Goal: Task Accomplishment & Management: Complete application form

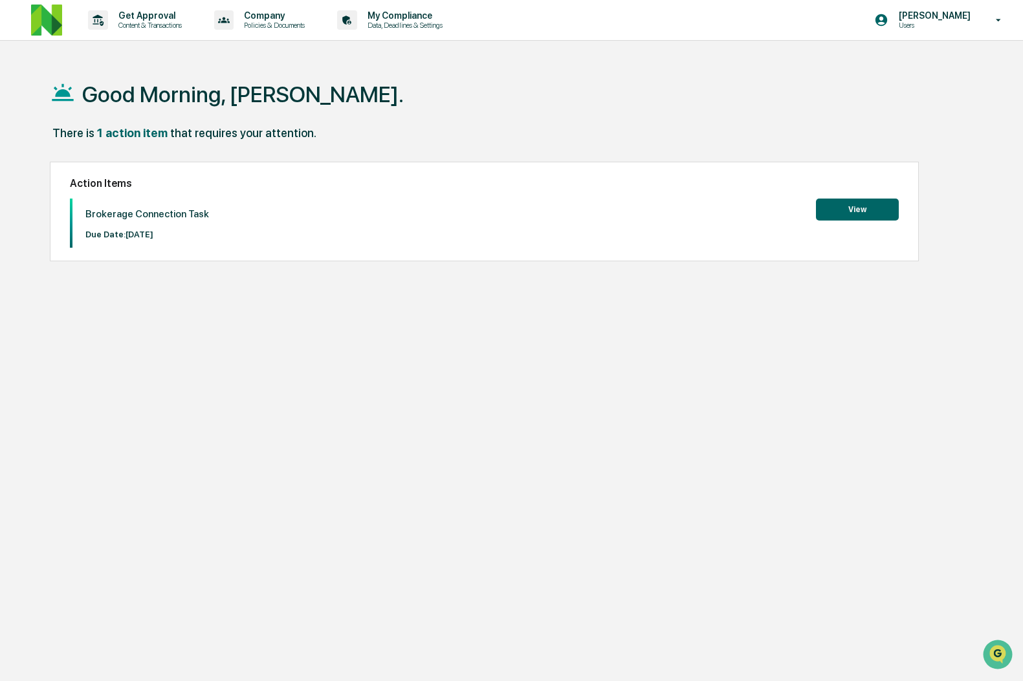
click at [870, 208] on button "View" at bounding box center [857, 210] width 83 height 22
click at [843, 215] on button "View" at bounding box center [857, 210] width 83 height 22
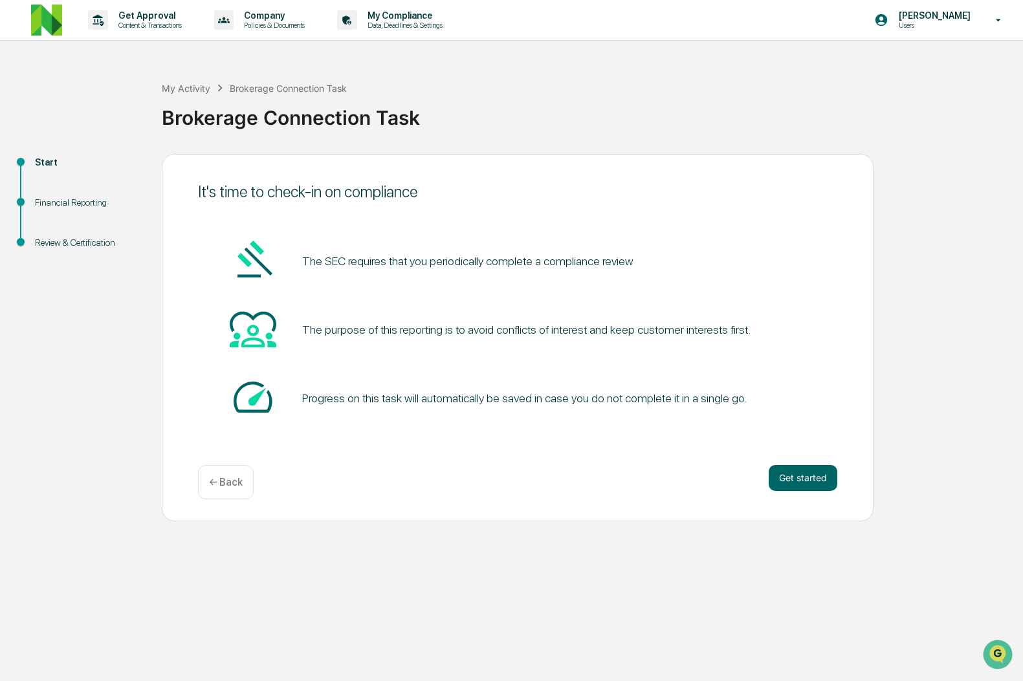
click at [772, 460] on div "It's time to check-in on compliance The SEC requires that you periodically comp…" at bounding box center [517, 337] width 711 height 367
click at [782, 474] on button "Get started" at bounding box center [802, 478] width 69 height 26
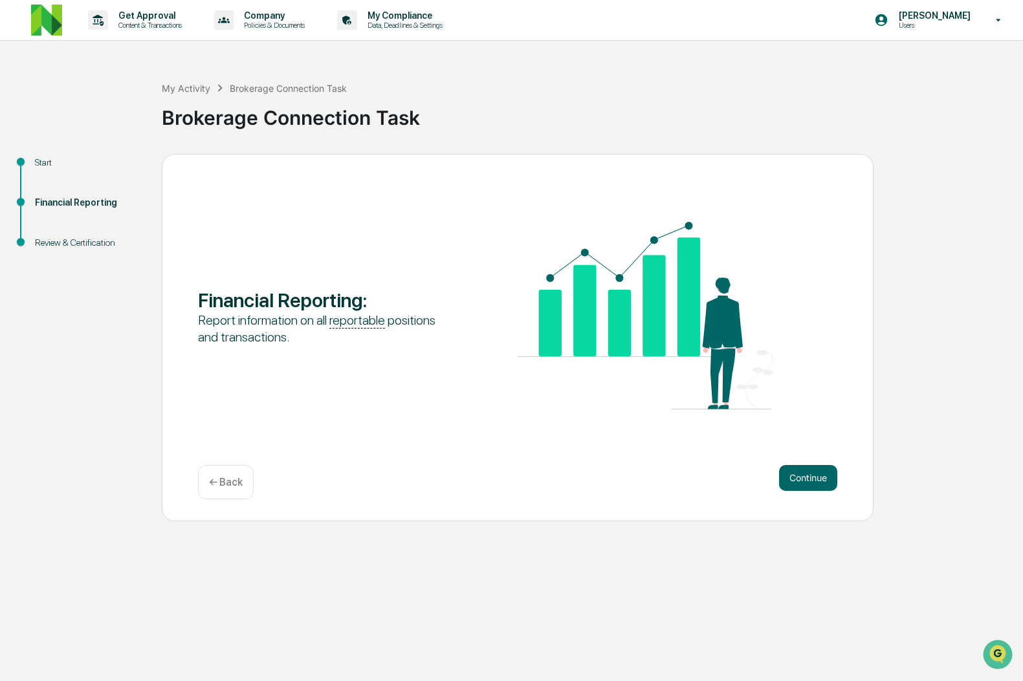
click at [782, 474] on button "Continue" at bounding box center [808, 478] width 58 height 26
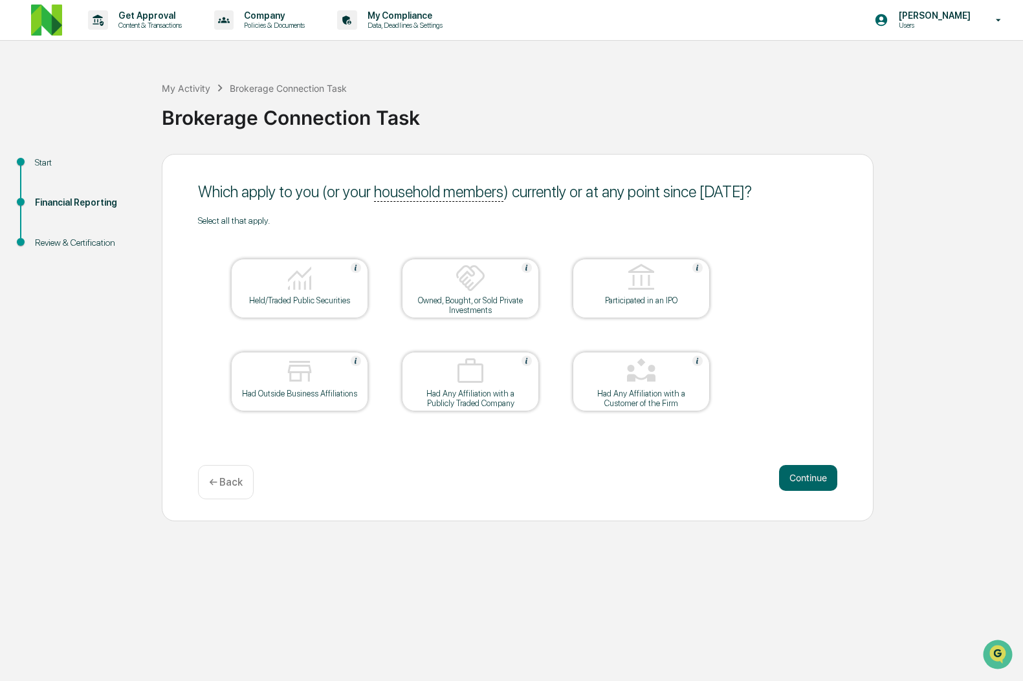
click at [279, 288] on div at bounding box center [299, 279] width 129 height 33
click at [498, 379] on div at bounding box center [470, 372] width 129 height 33
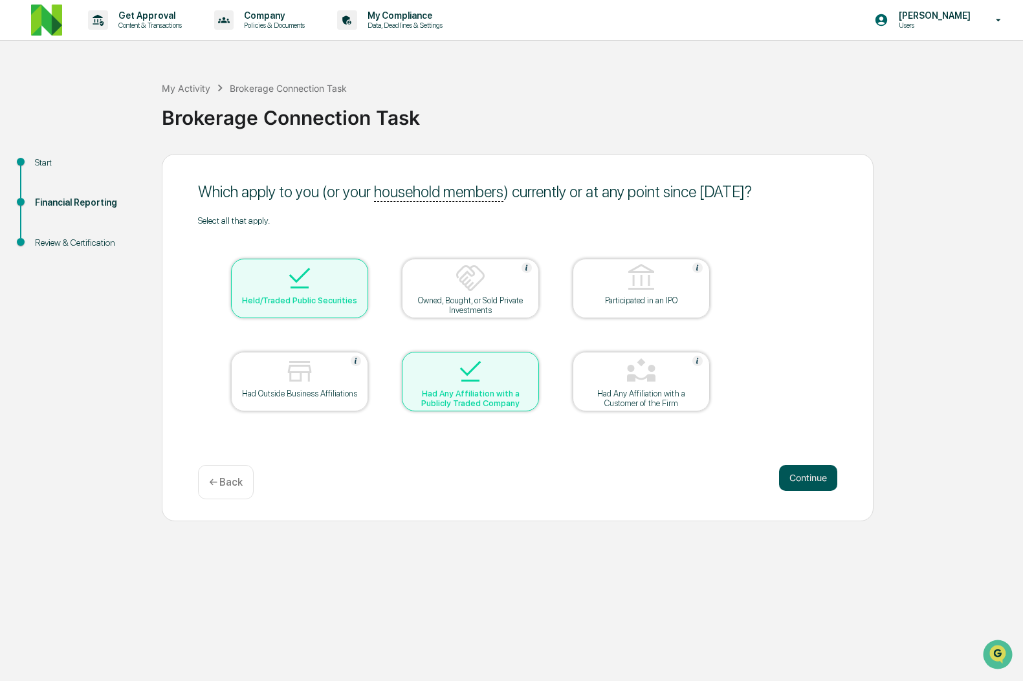
click at [801, 479] on button "Continue" at bounding box center [808, 478] width 58 height 26
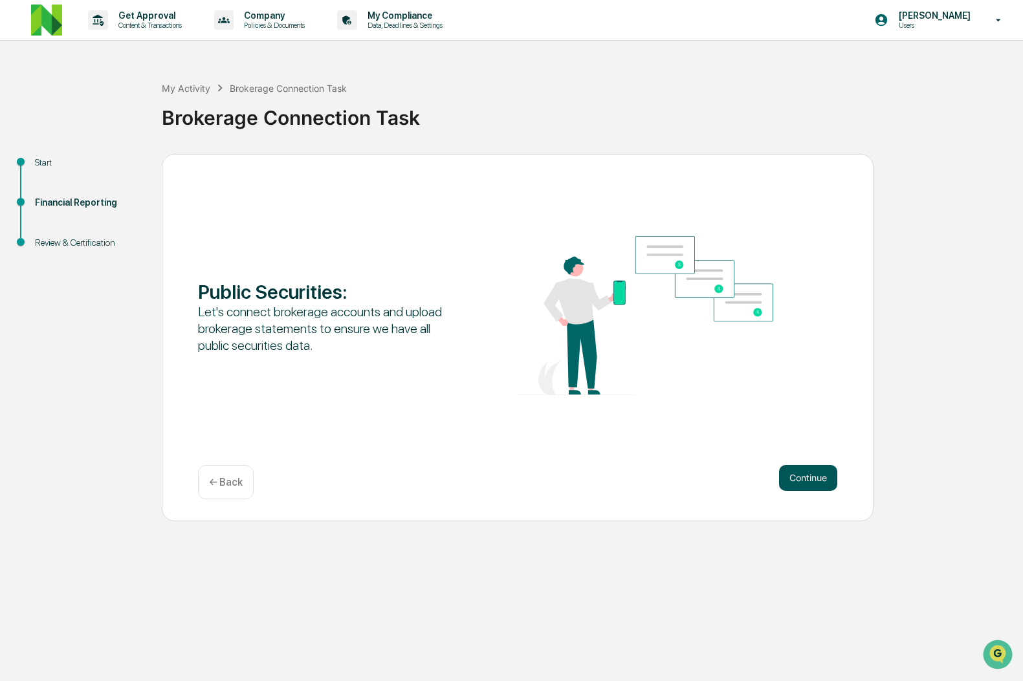
click at [794, 473] on button "Continue" at bounding box center [808, 478] width 58 height 26
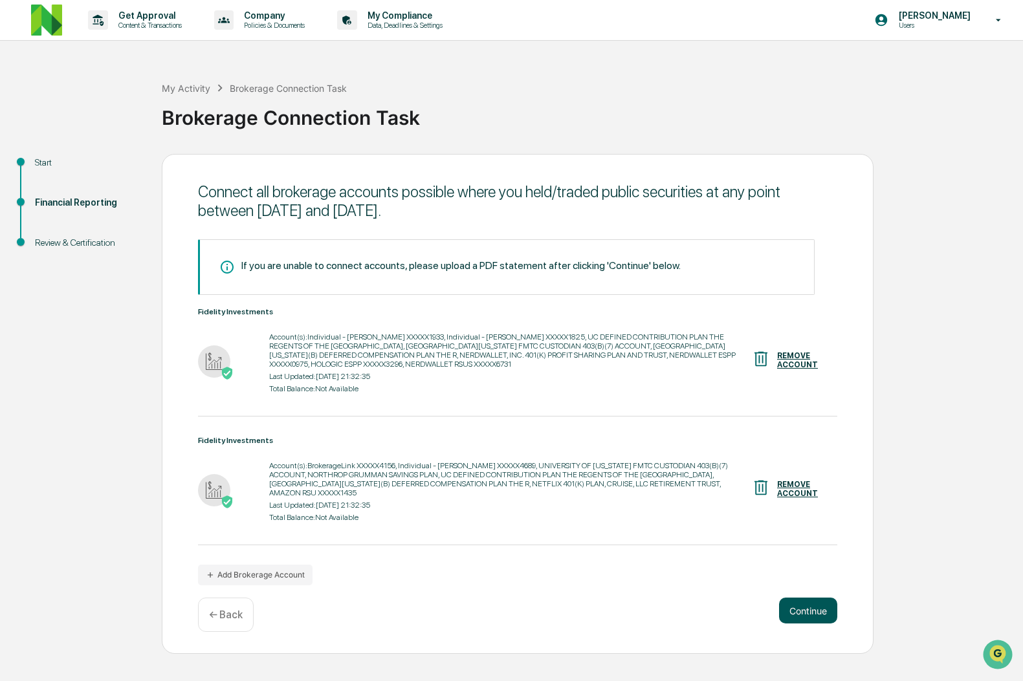
click at [799, 624] on button "Continue" at bounding box center [808, 611] width 58 height 26
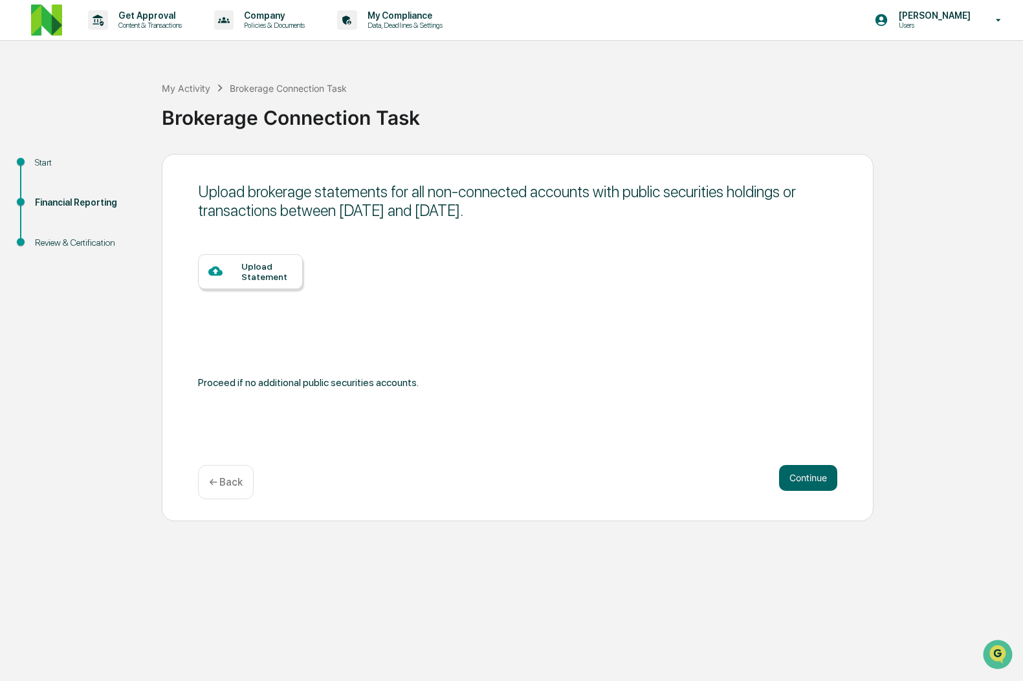
click at [218, 462] on div "Upload brokerage statements for all non-connected accounts with public securiti…" at bounding box center [517, 337] width 711 height 367
click at [199, 453] on div "Upload brokerage statements for all non-connected accounts with public securiti…" at bounding box center [517, 337] width 711 height 367
click at [215, 486] on p "← Back" at bounding box center [226, 482] width 34 height 12
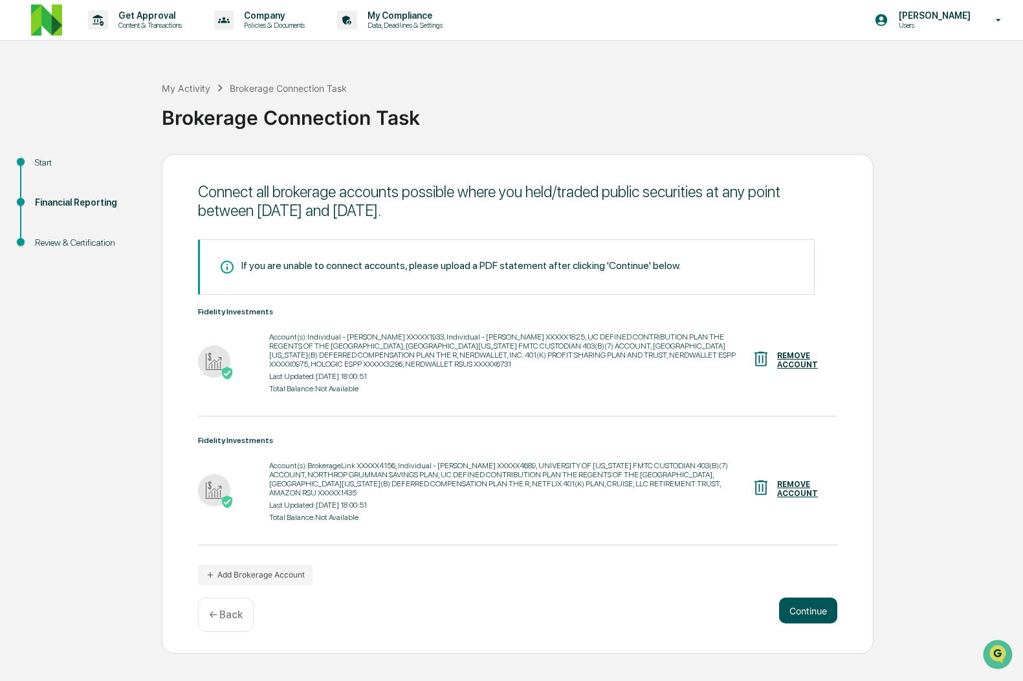
click at [813, 618] on button "Continue" at bounding box center [808, 611] width 58 height 26
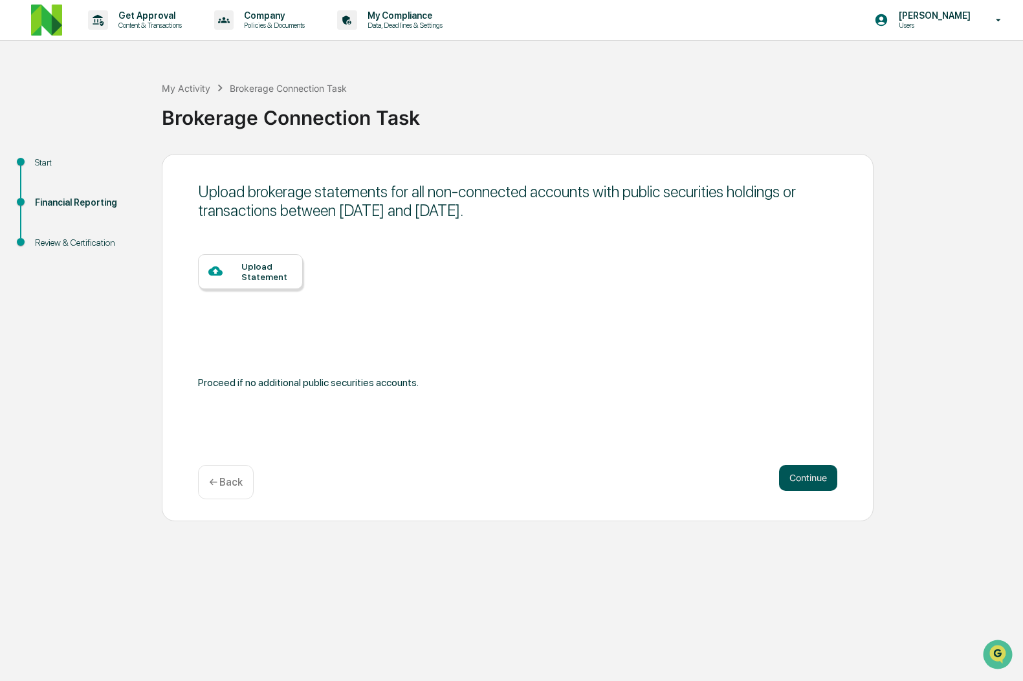
click at [804, 489] on button "Continue" at bounding box center [808, 478] width 58 height 26
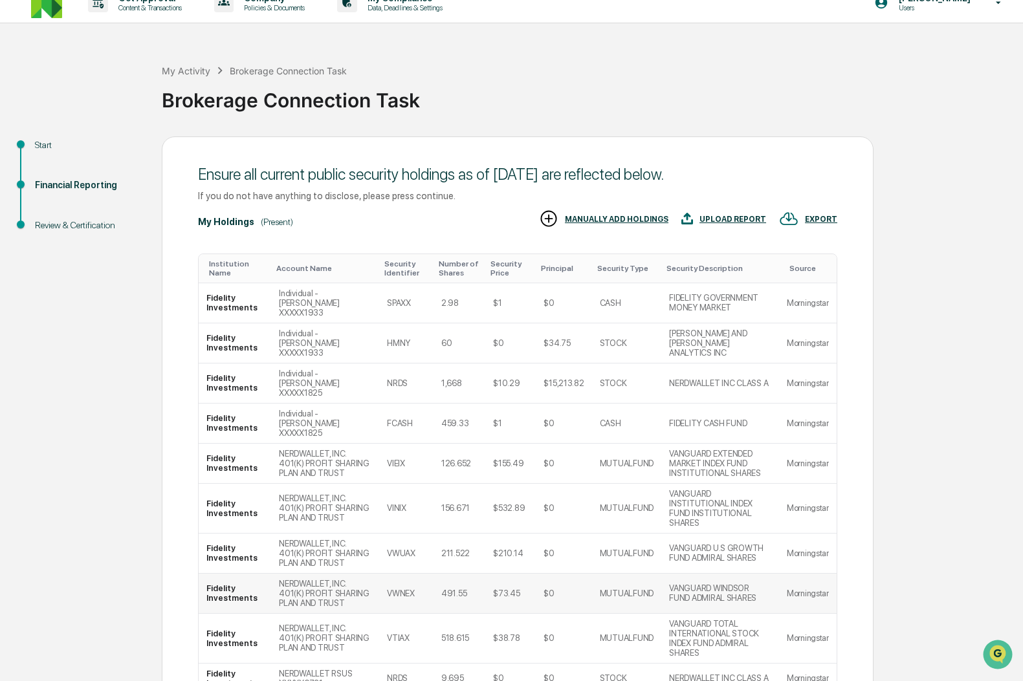
scroll to position [153, 0]
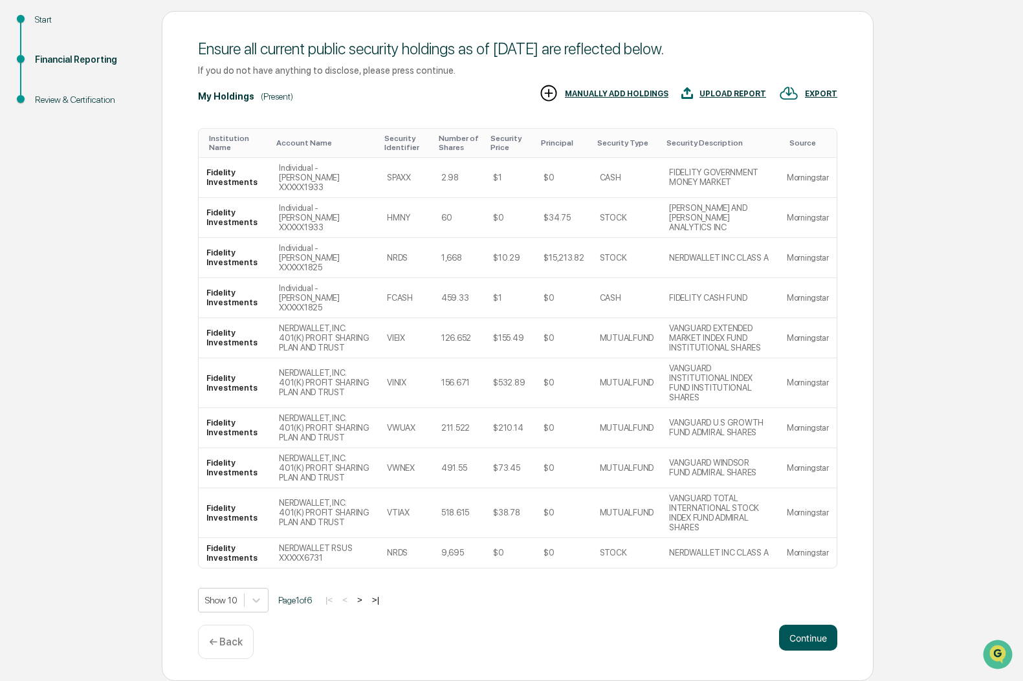
click at [804, 645] on button "Continue" at bounding box center [808, 638] width 58 height 26
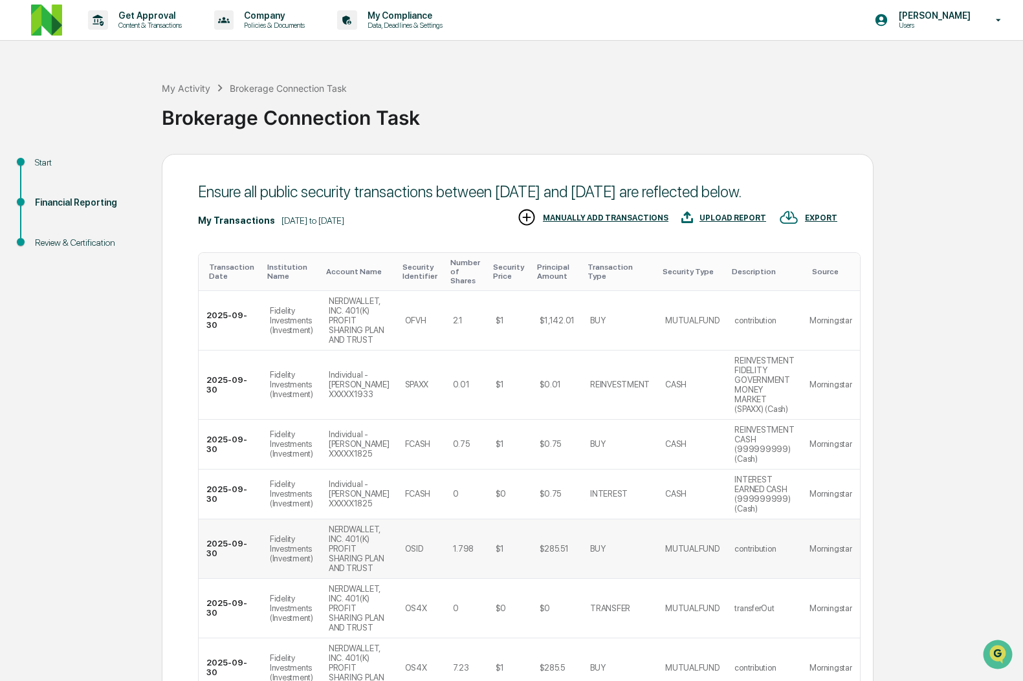
scroll to position [431, 0]
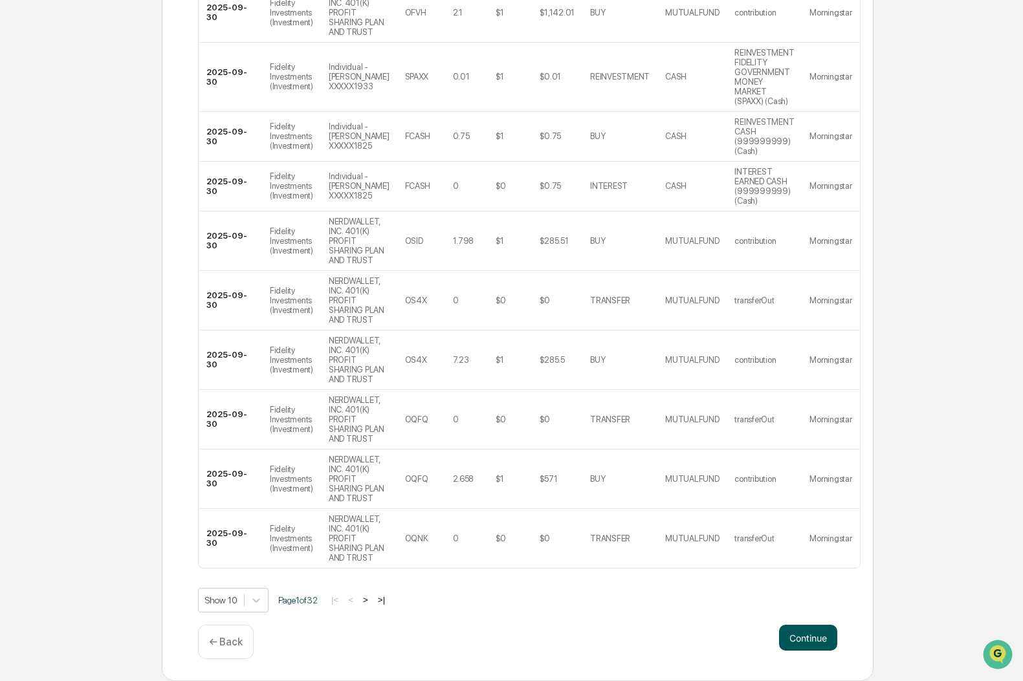
click at [819, 640] on button "Continue" at bounding box center [808, 638] width 58 height 26
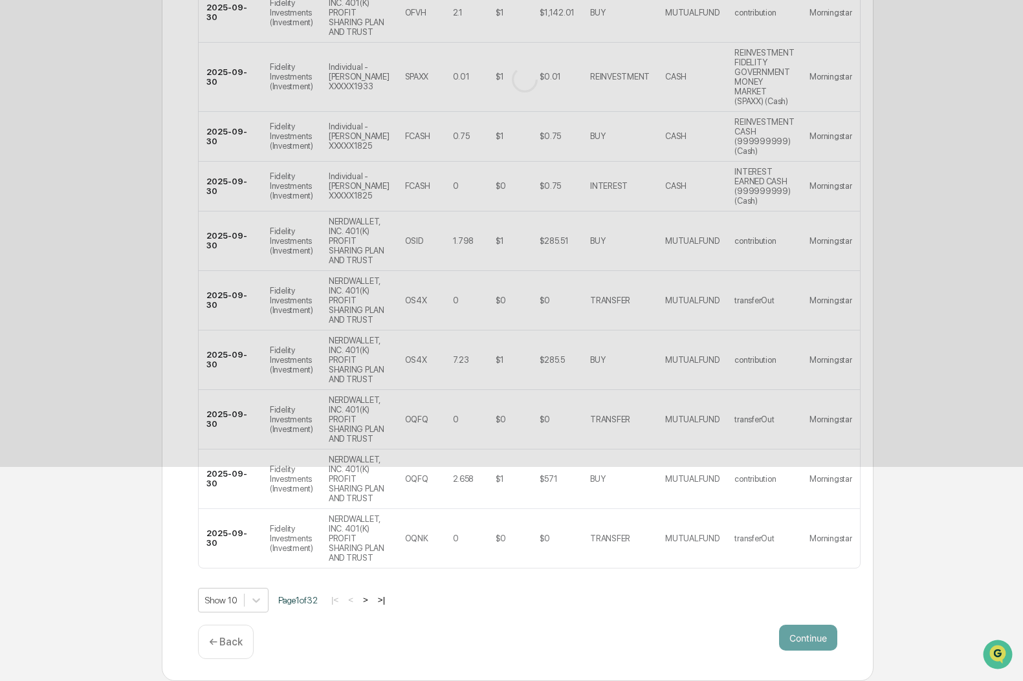
scroll to position [0, 0]
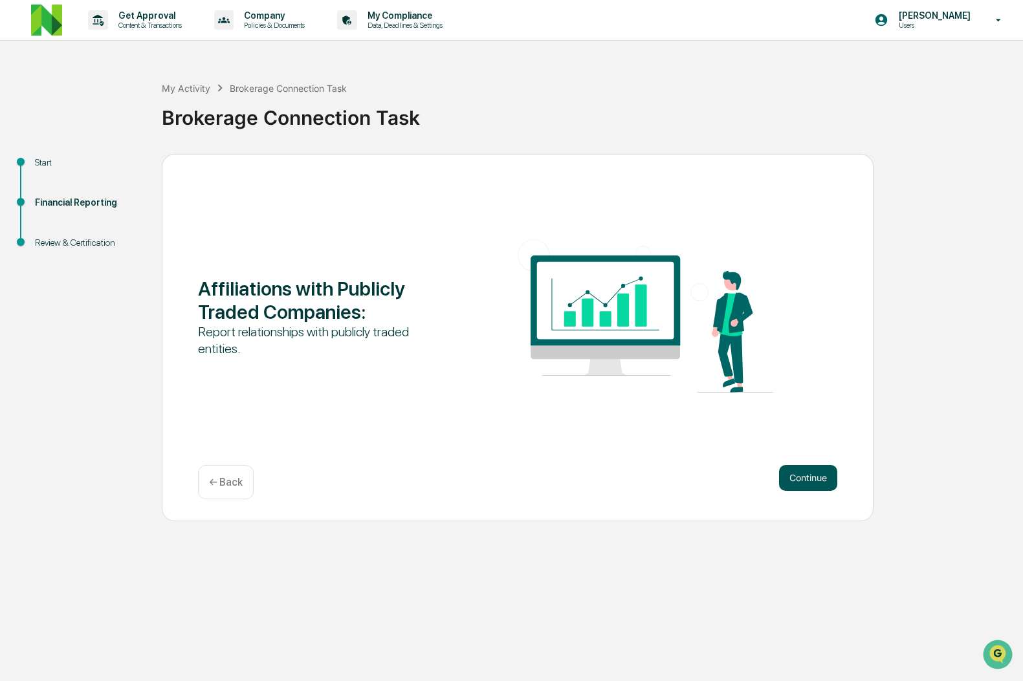
click at [811, 484] on button "Continue" at bounding box center [808, 478] width 58 height 26
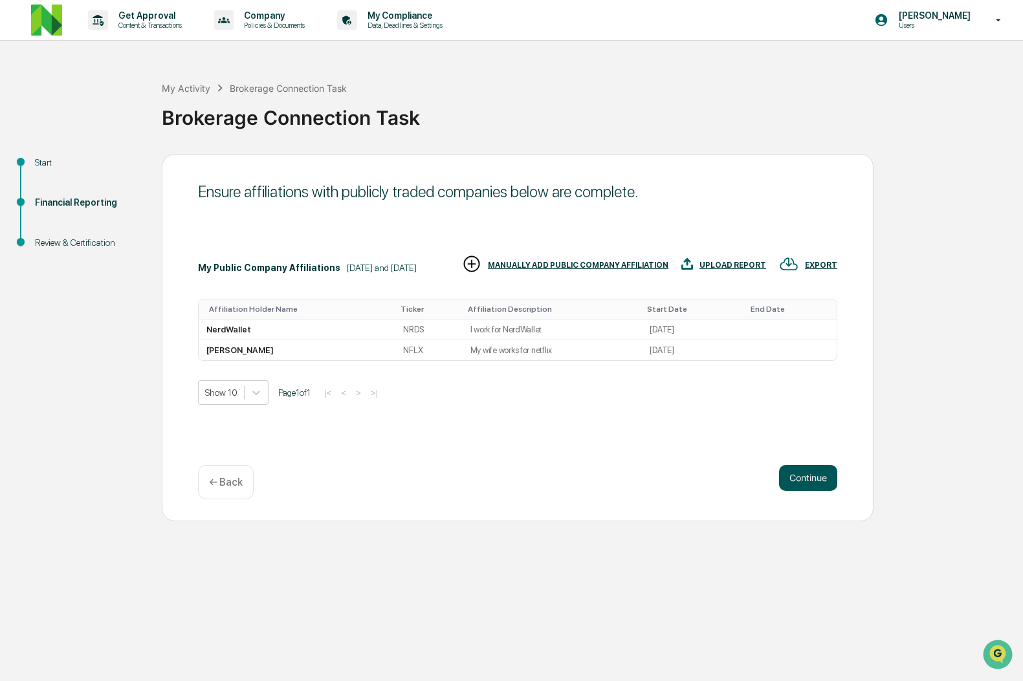
click at [796, 472] on button "Continue" at bounding box center [808, 478] width 58 height 26
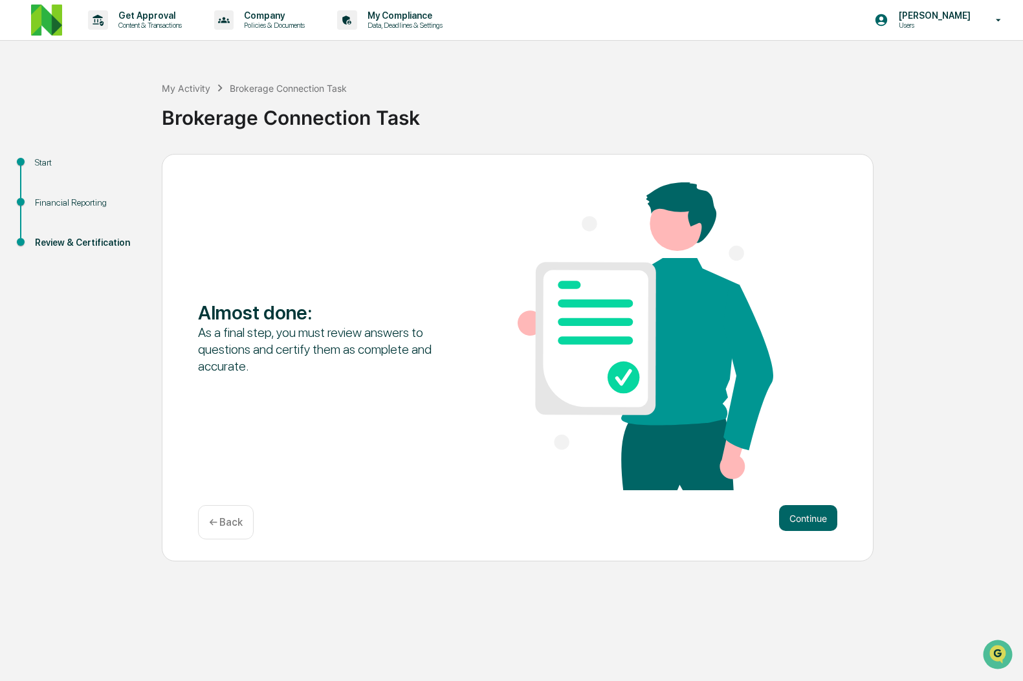
click at [805, 496] on div "Almost done : As a final step, you must review answers to questions and certify…" at bounding box center [517, 358] width 711 height 408
click at [805, 518] on button "Continue" at bounding box center [808, 518] width 58 height 26
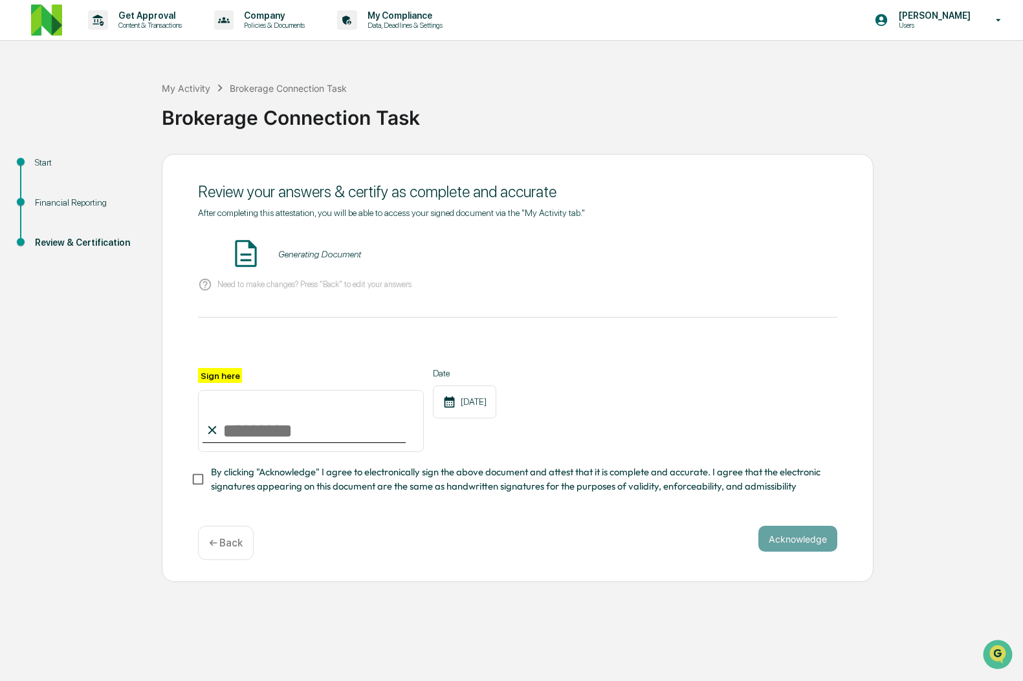
click at [218, 428] on icon at bounding box center [212, 430] width 14 height 14
click at [245, 431] on input "Sign here" at bounding box center [311, 421] width 226 height 62
click at [299, 431] on input "Sign here" at bounding box center [311, 421] width 226 height 62
type input "**********"
click at [265, 469] on span "By clicking "Acknowledge" I agree to electronically sign the above document and…" at bounding box center [519, 479] width 616 height 29
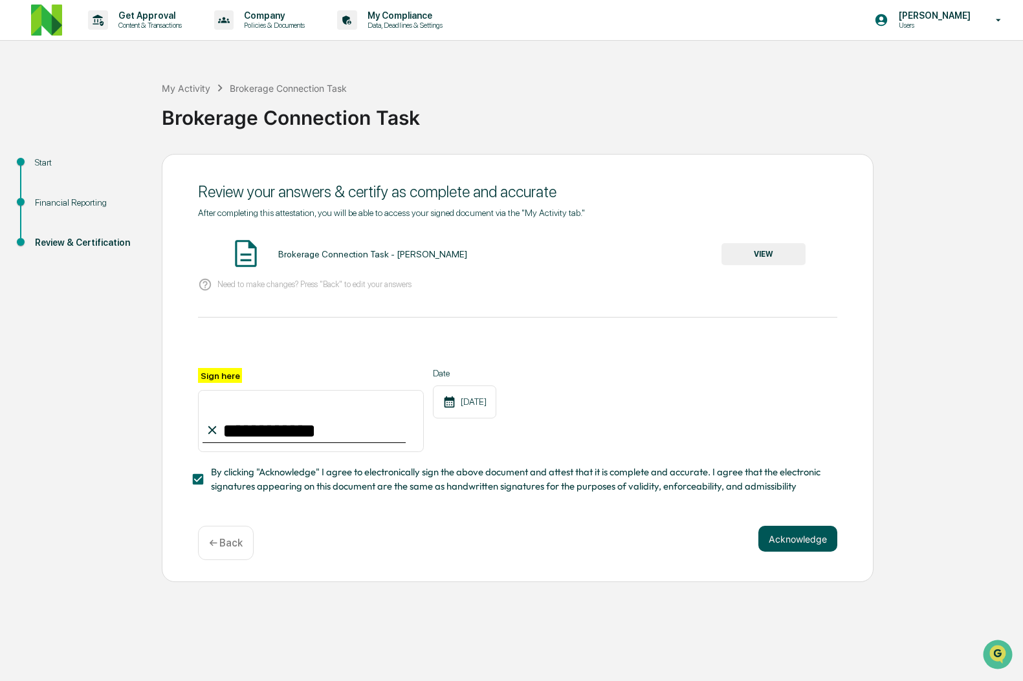
click at [807, 534] on button "Acknowledge" at bounding box center [797, 539] width 79 height 26
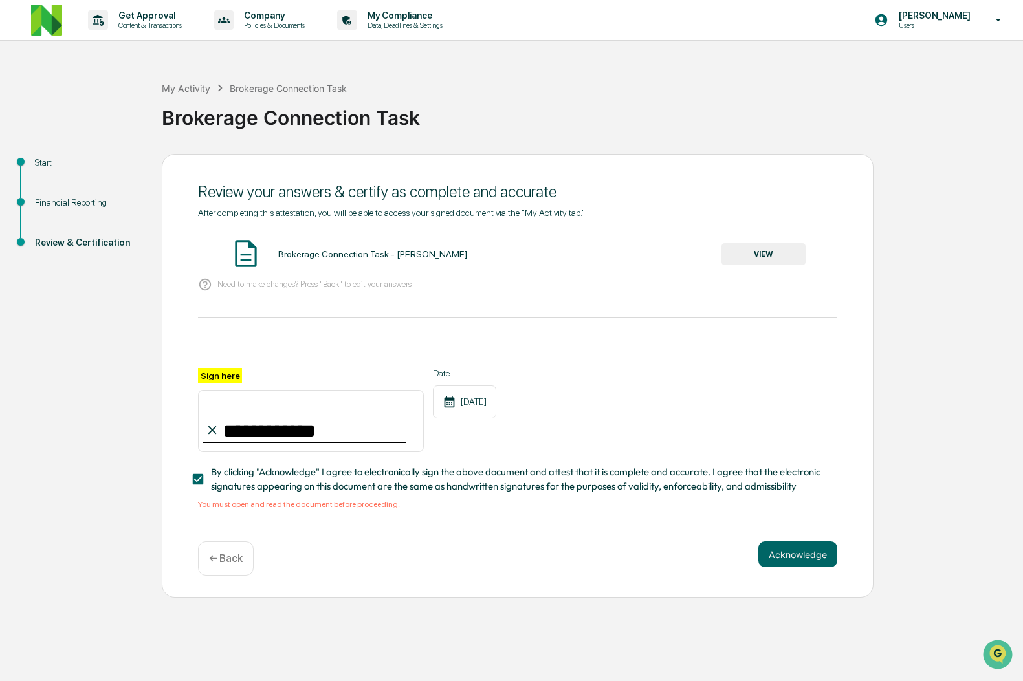
click at [772, 257] on button "VIEW" at bounding box center [763, 254] width 84 height 22
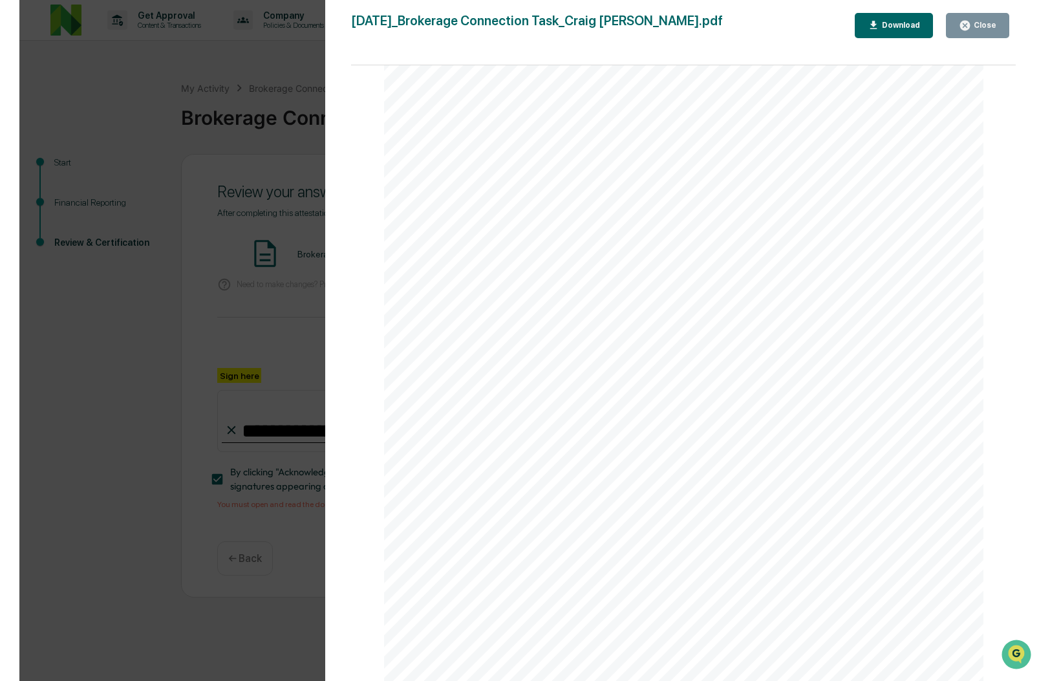
scroll to position [14523, 0]
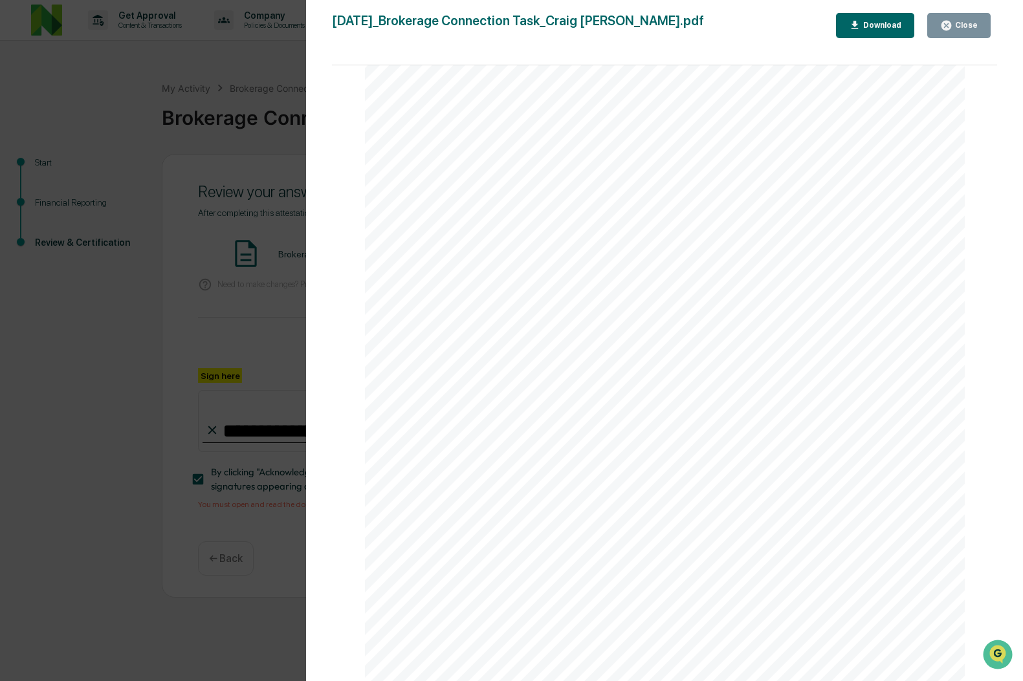
click at [946, 30] on icon "button" at bounding box center [946, 26] width 10 height 10
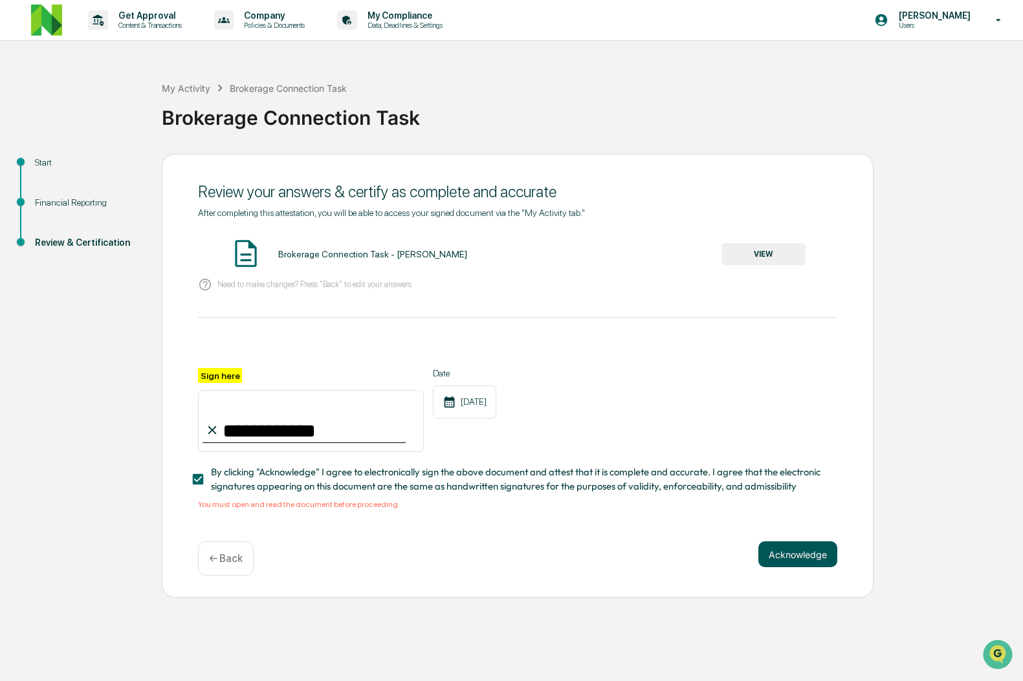
click at [793, 554] on button "Acknowledge" at bounding box center [797, 554] width 79 height 26
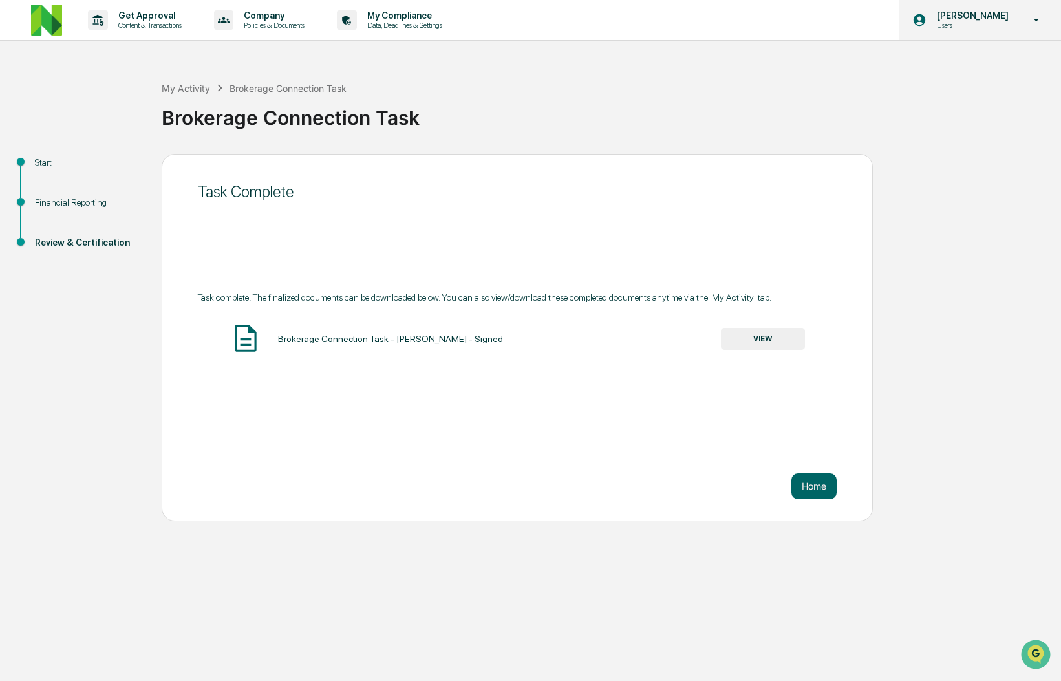
click at [990, 28] on p "Users" at bounding box center [971, 25] width 89 height 9
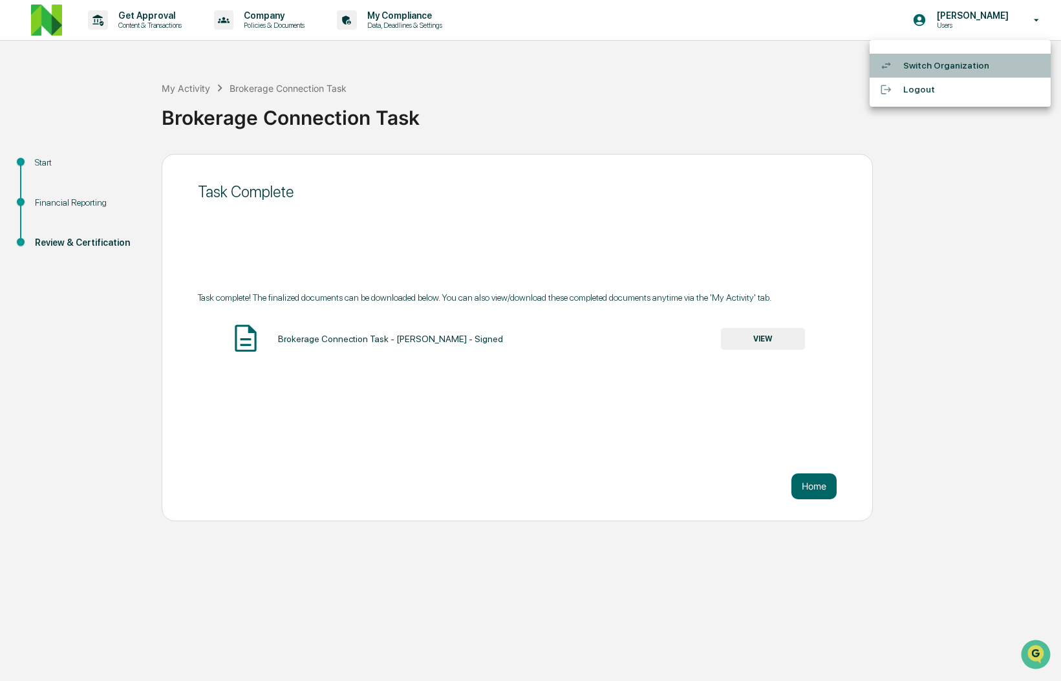
click at [934, 71] on li "Switch Organization" at bounding box center [960, 66] width 181 height 24
